Goal: Participate in discussion: Engage in conversation with other users on a specific topic

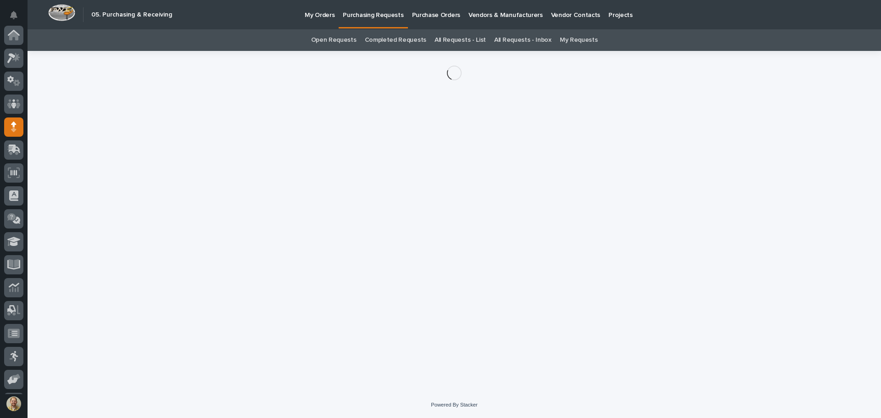
scroll to position [92, 0]
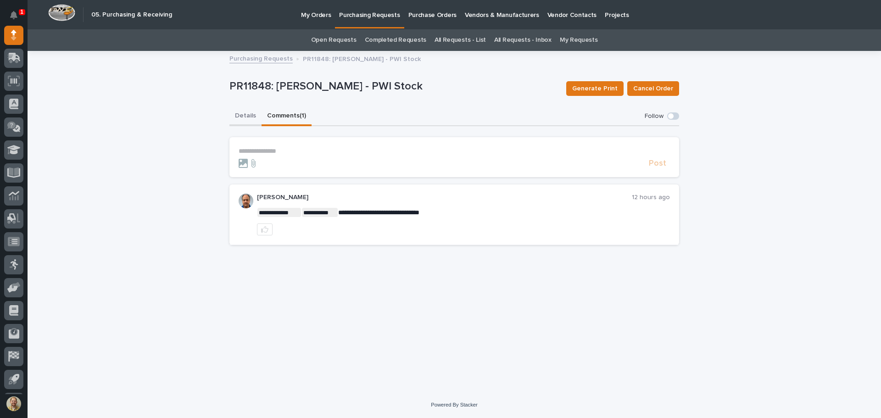
click at [243, 113] on button "Details" at bounding box center [246, 116] width 32 height 19
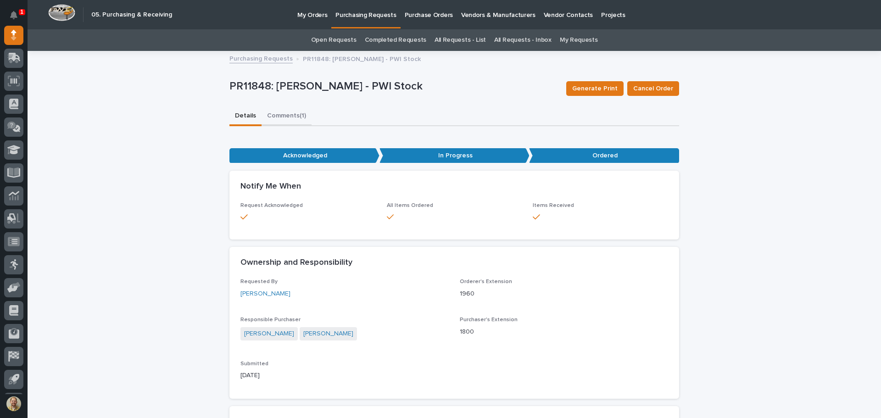
click at [265, 115] on button "Comments (1)" at bounding box center [287, 116] width 50 height 19
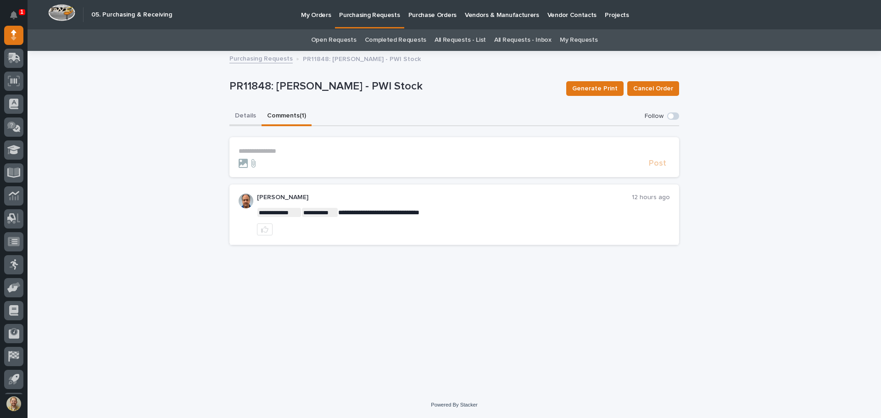
click at [253, 118] on button "Details" at bounding box center [246, 116] width 32 height 19
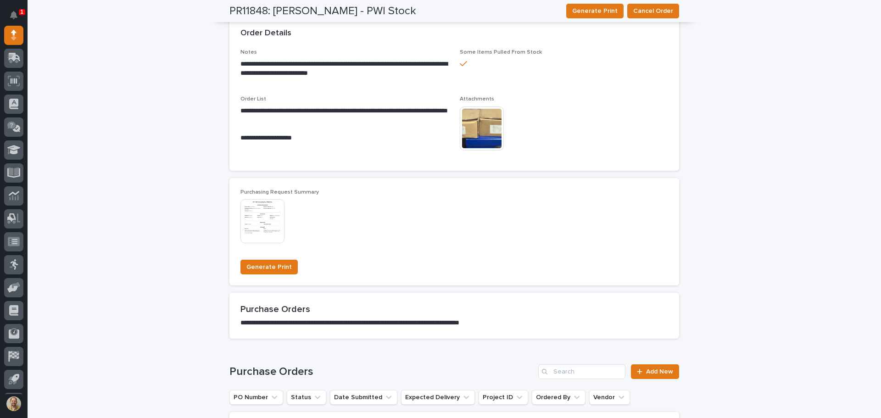
scroll to position [505, 0]
click at [256, 222] on img at bounding box center [263, 221] width 44 height 44
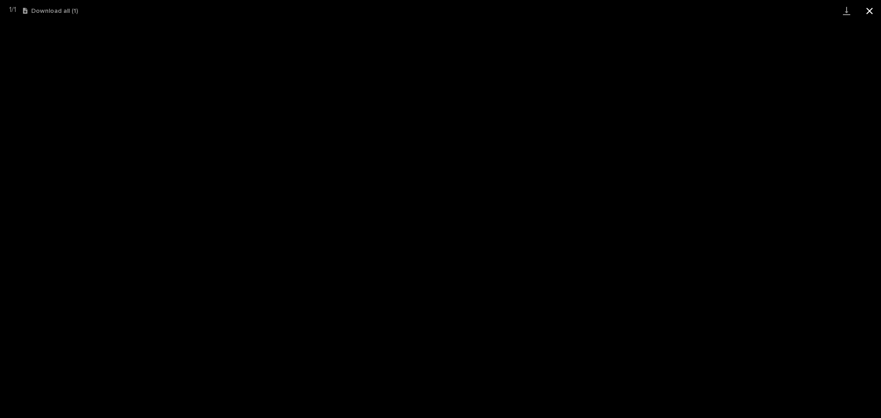
click at [870, 11] on button "Close gallery" at bounding box center [869, 11] width 23 height 22
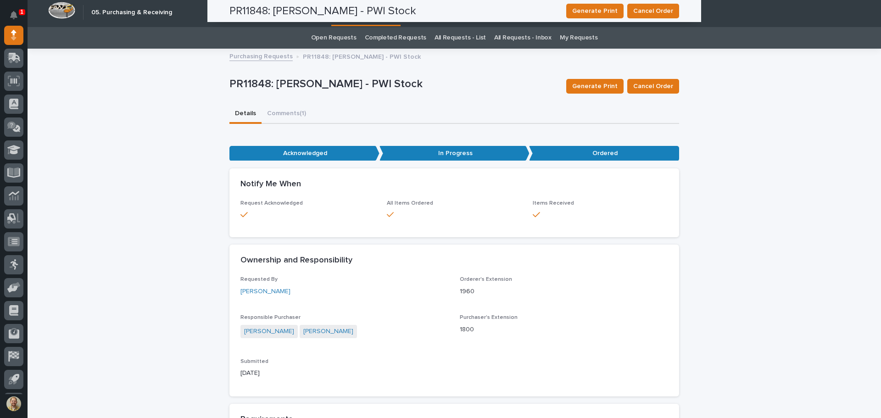
scroll to position [0, 0]
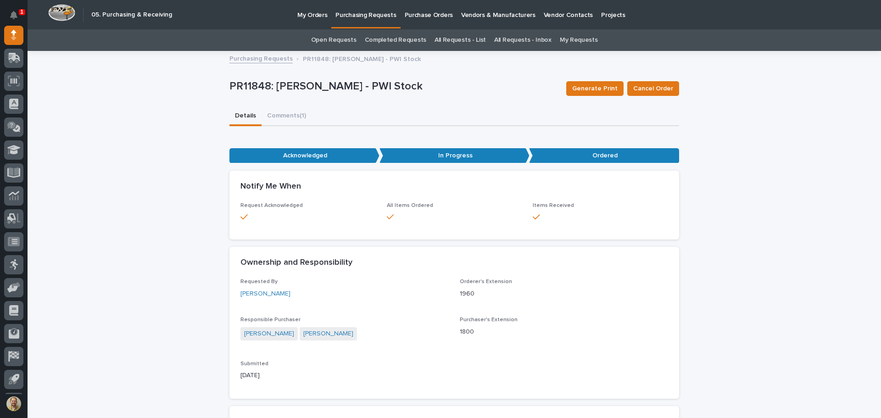
click at [255, 55] on link "Purchasing Requests" at bounding box center [261, 58] width 63 height 11
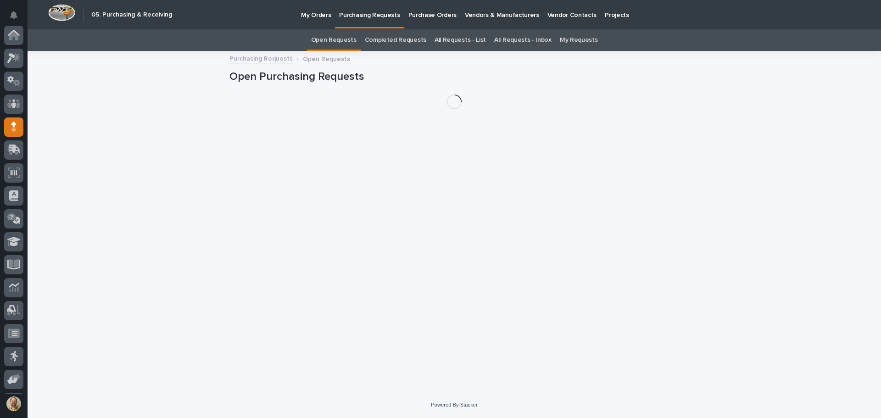
scroll to position [92, 0]
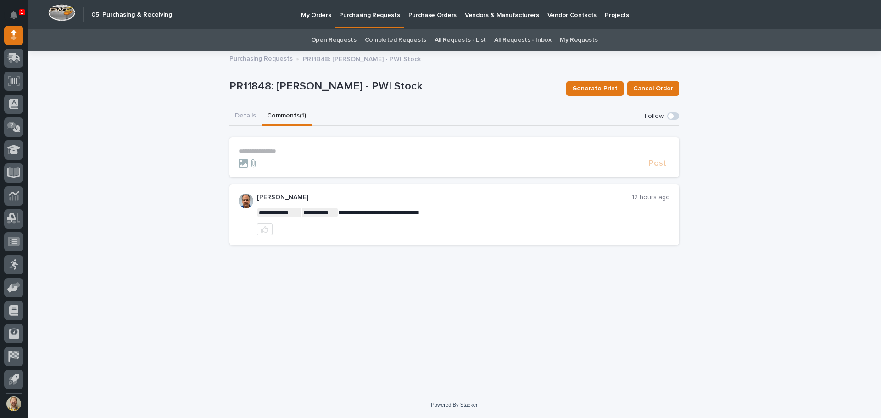
click at [261, 151] on p "**********" at bounding box center [454, 151] width 431 height 8
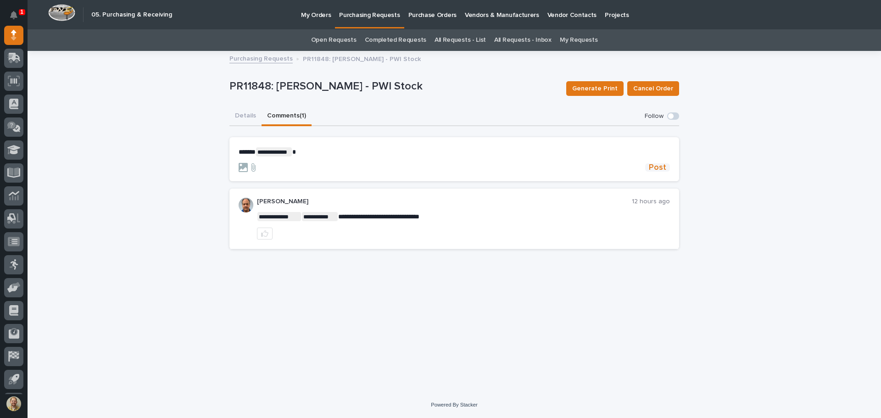
click at [659, 169] on span "Post" at bounding box center [657, 167] width 17 height 8
